Goal: Task Accomplishment & Management: Use online tool/utility

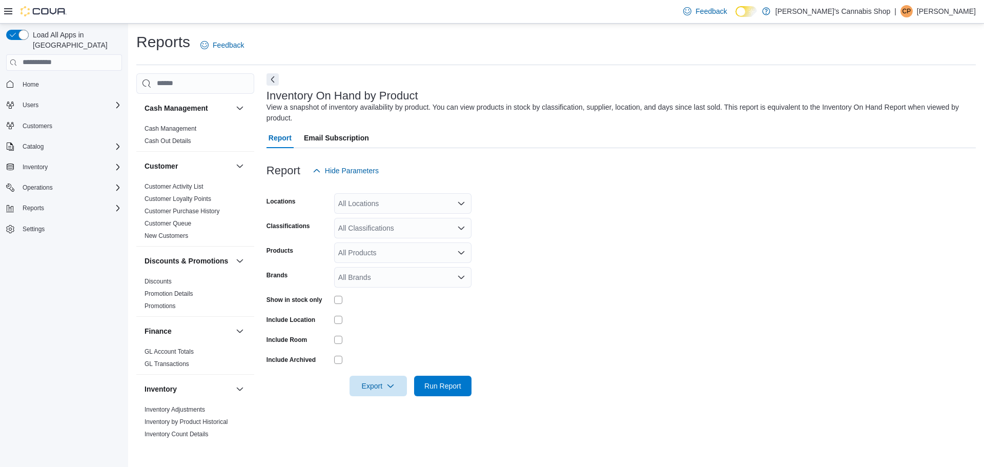
click at [462, 207] on icon "Open list of options" at bounding box center [461, 203] width 8 height 8
click at [453, 218] on div "[PERSON_NAME]'s Cannabis Shop" at bounding box center [402, 221] width 125 height 10
click at [453, 221] on icon "Choose from the following options" at bounding box center [457, 221] width 8 height 8
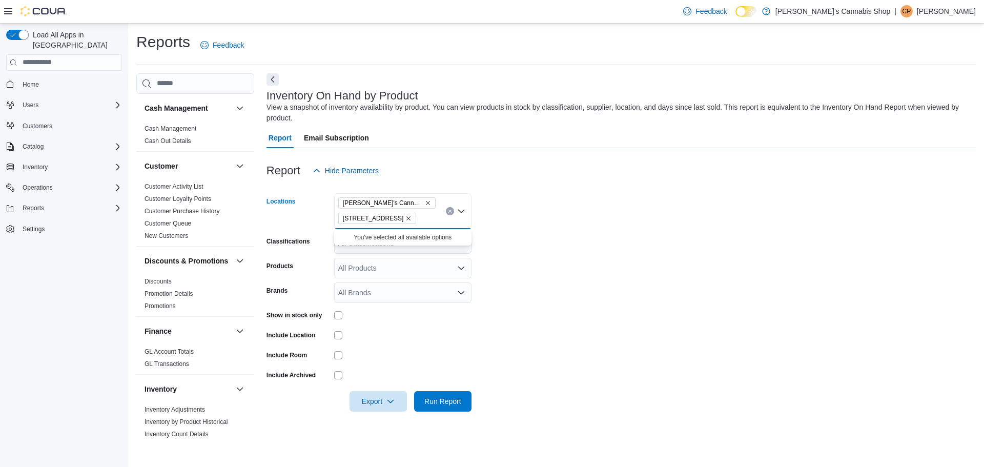
click at [550, 259] on form "Locations [PERSON_NAME]'s Cannabis Shop [STREET_ADDRESS] Combo box. Selected. […" at bounding box center [621, 296] width 709 height 231
click at [465, 245] on icon "Open list of options" at bounding box center [461, 243] width 8 height 8
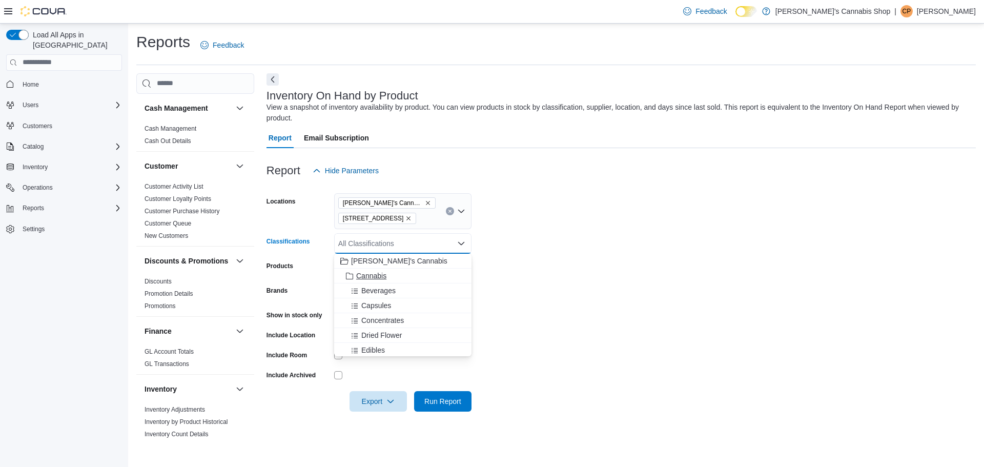
click at [445, 274] on div "Cannabis" at bounding box center [402, 276] width 125 height 10
click at [551, 275] on form "Locations [PERSON_NAME]'s Cannabis Shop [STREET_ADDRESS] Classifications Cannab…" at bounding box center [621, 296] width 709 height 231
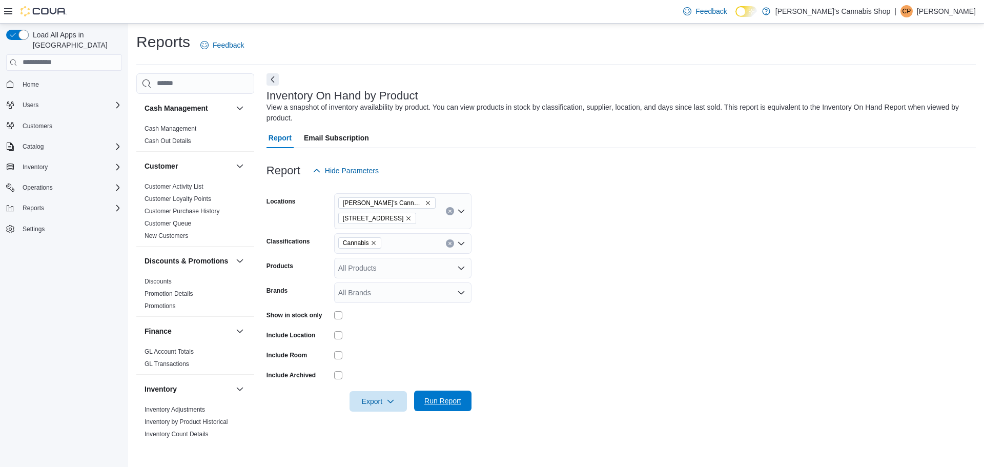
click at [457, 400] on span "Run Report" at bounding box center [442, 401] width 37 height 10
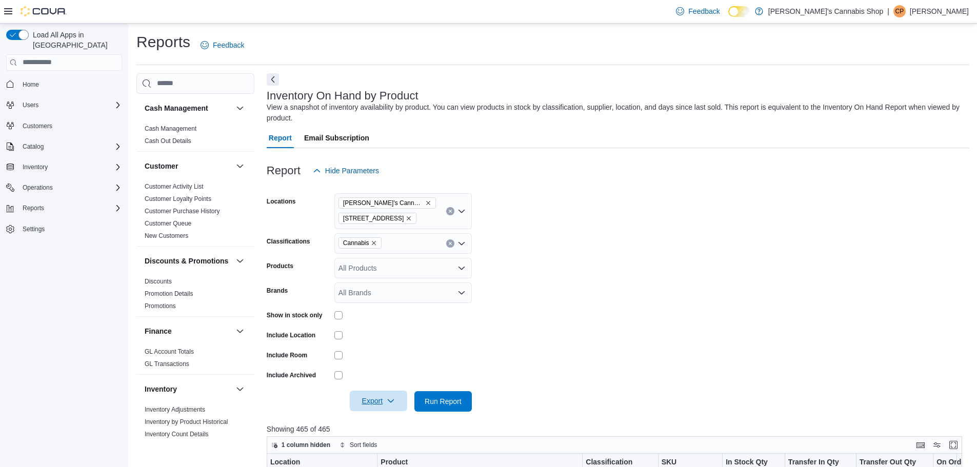
click at [387, 405] on span "Export" at bounding box center [378, 401] width 45 height 21
click at [388, 335] on button "Export to Excel" at bounding box center [380, 340] width 58 height 21
